Goal: Find specific fact: Find specific fact

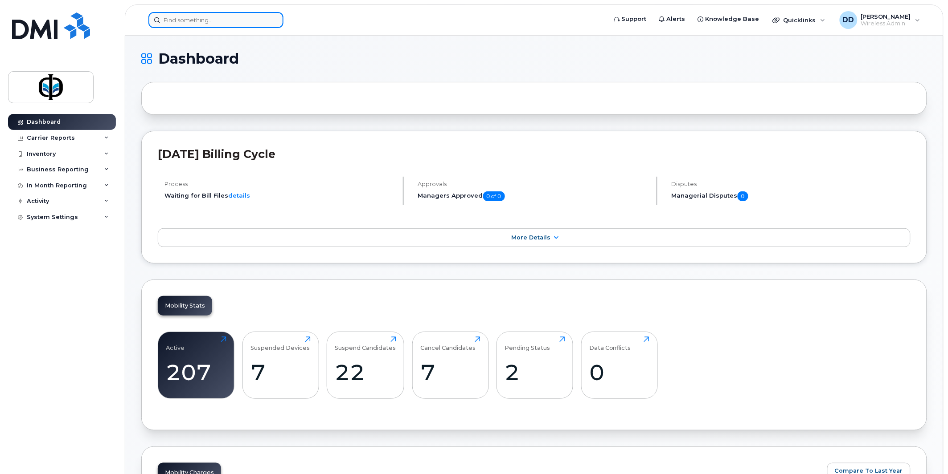
click at [168, 18] on input at bounding box center [215, 20] width 135 height 16
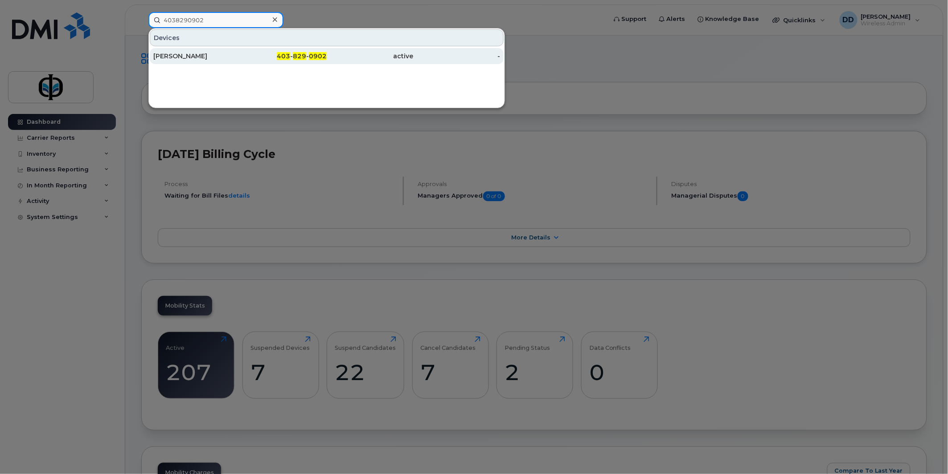
type input "4038290902"
click at [242, 58] on div "403 - 829 - 0902" at bounding box center [283, 56] width 87 height 9
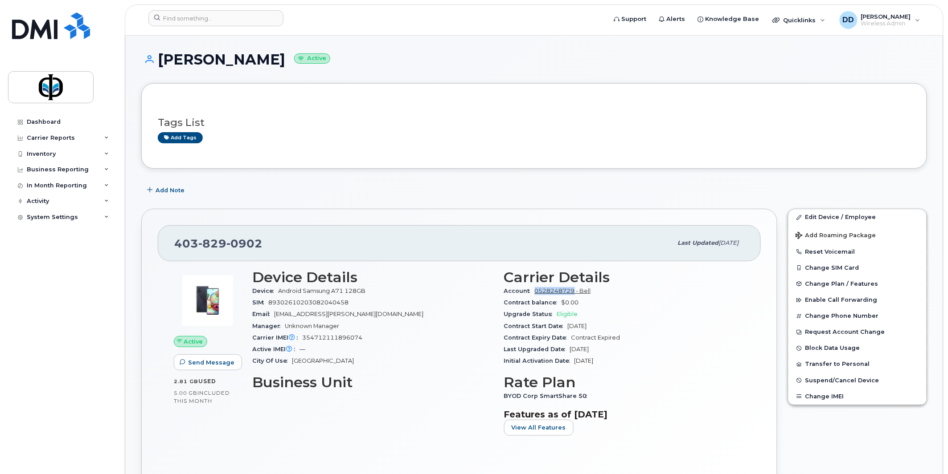
drag, startPoint x: 532, startPoint y: 290, endPoint x: 573, endPoint y: 290, distance: 41.4
click at [573, 290] on div "Account 0528248729 - Bell" at bounding box center [624, 292] width 241 height 12
copy link "0528248729"
